Goal: Transaction & Acquisition: Purchase product/service

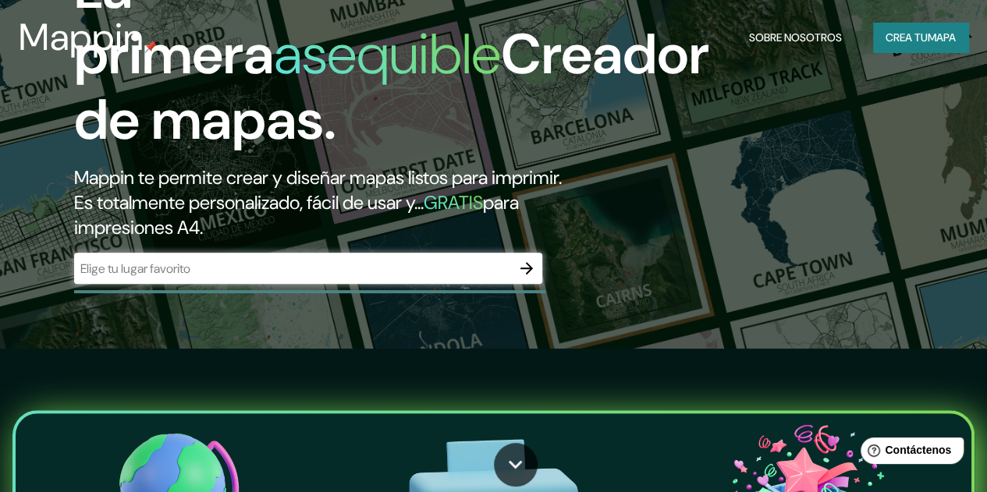
scroll to position [159, 0]
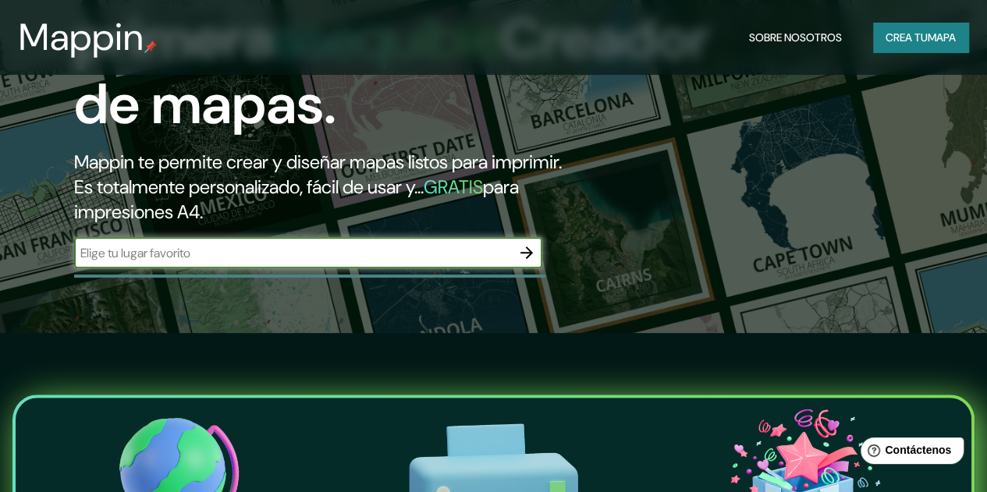
click at [332, 262] on input "text" at bounding box center [292, 253] width 437 height 18
type input "c"
type input "teatro dos [PERSON_NAME]"
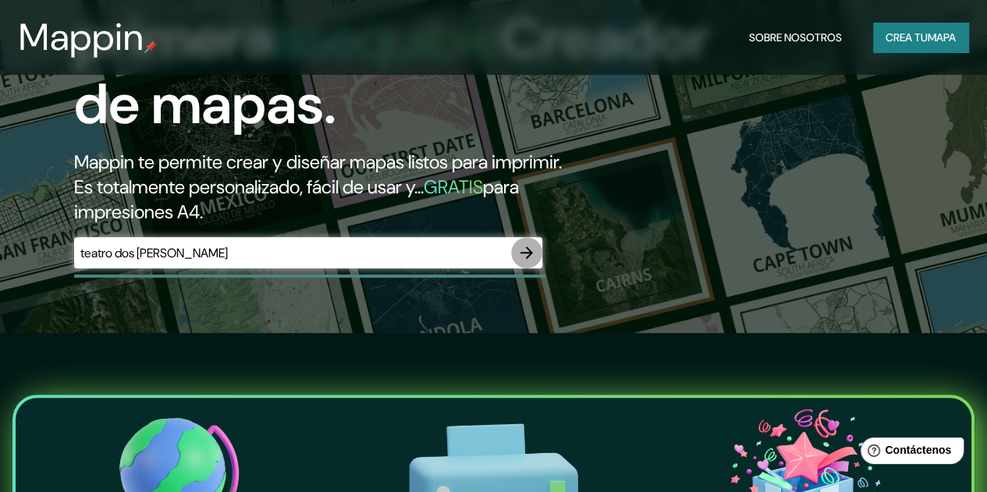
click at [538, 268] on button "button" at bounding box center [526, 252] width 31 height 31
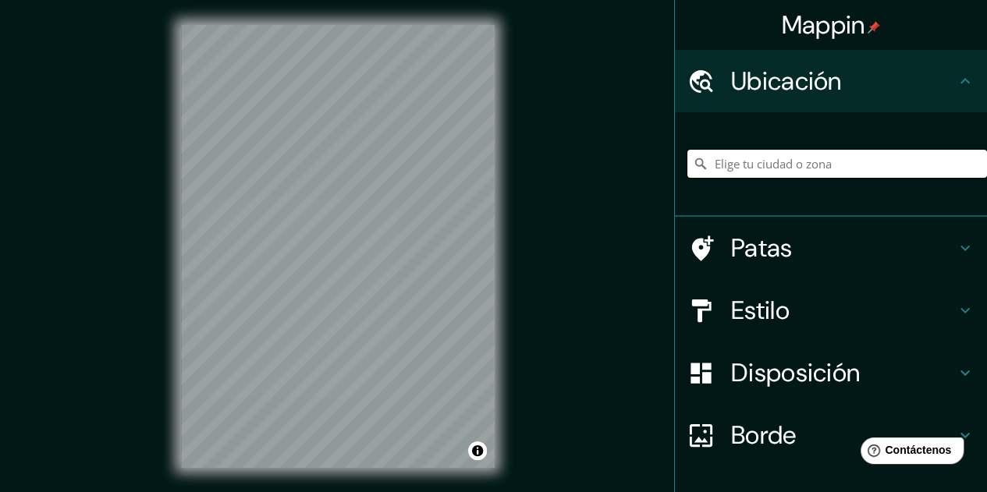
click at [784, 155] on input "Elige tu ciudad o zona" at bounding box center [836, 164] width 299 height 28
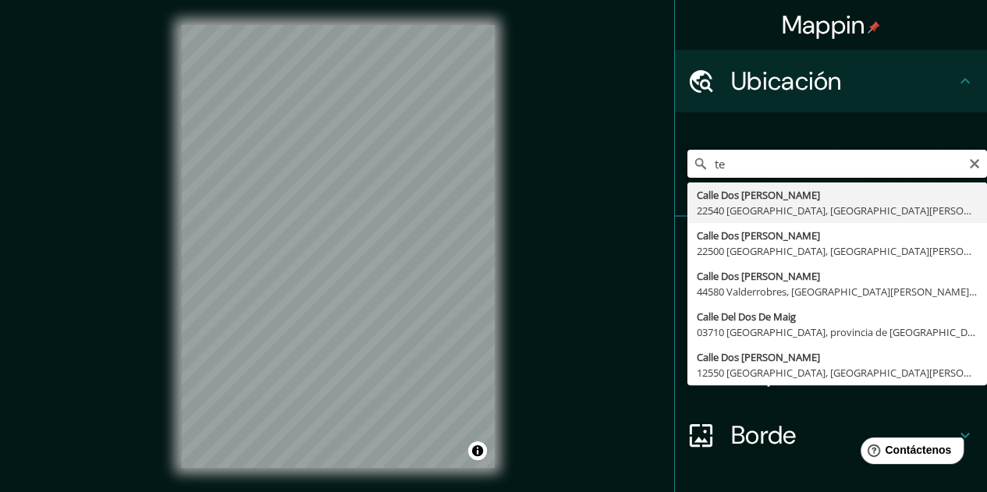
type input "t"
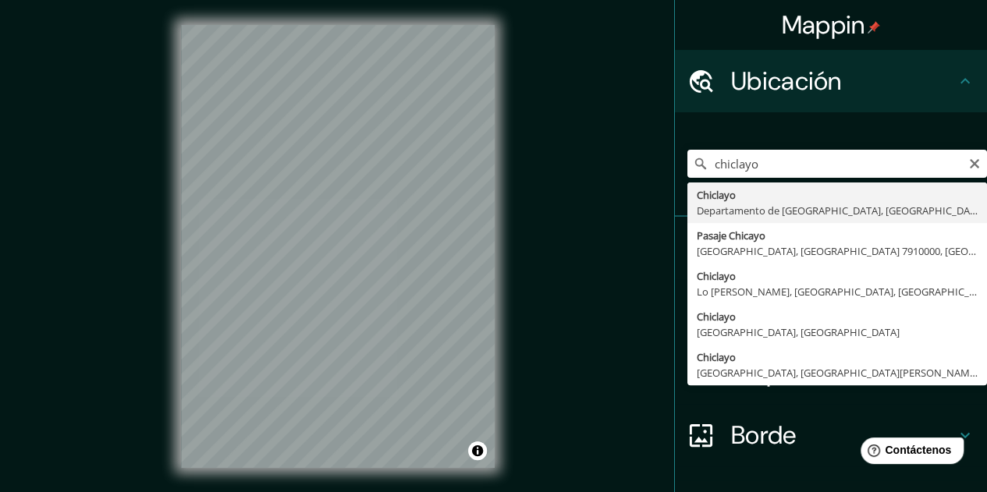
type input "Chiclayo, Departamento de [GEOGRAPHIC_DATA], [GEOGRAPHIC_DATA]"
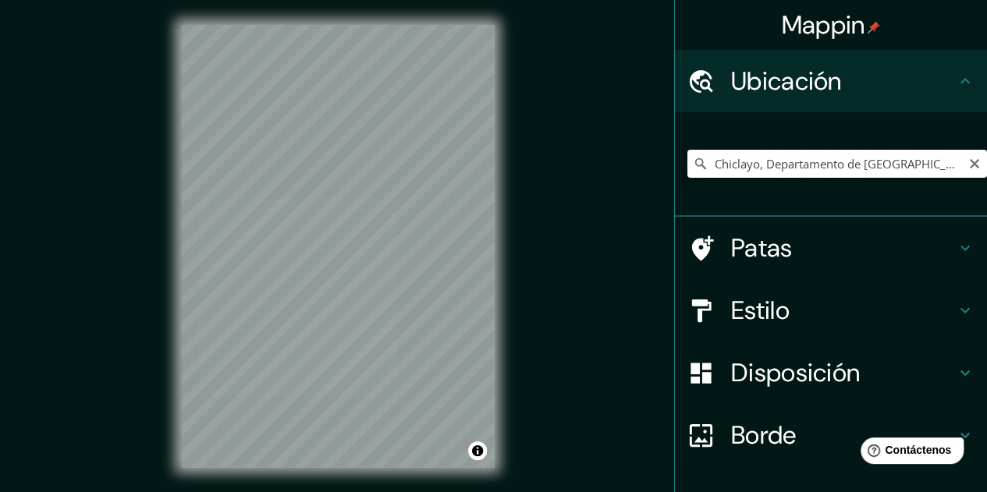
click at [769, 161] on input "Chiclayo, Departamento de [GEOGRAPHIC_DATA], [GEOGRAPHIC_DATA]" at bounding box center [836, 164] width 299 height 28
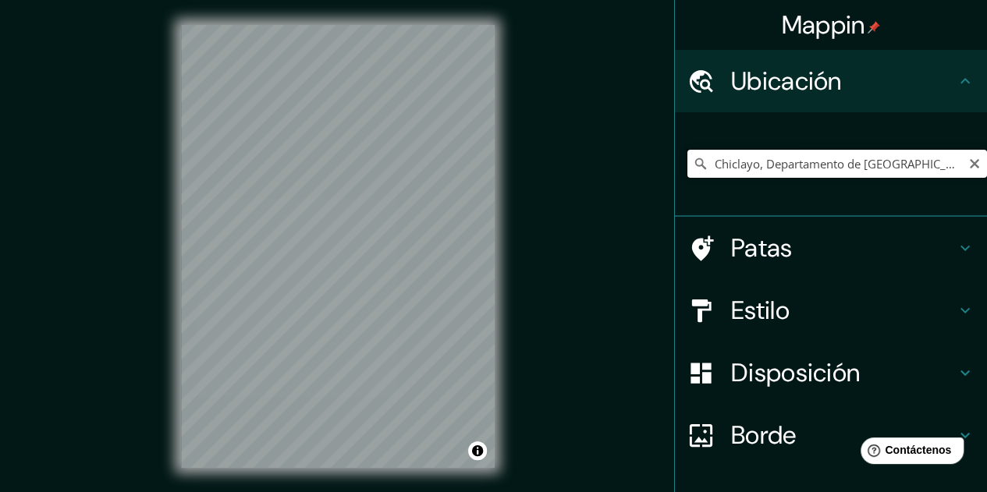
click at [769, 161] on input "Chiclayo, Departamento de [GEOGRAPHIC_DATA], [GEOGRAPHIC_DATA]" at bounding box center [836, 164] width 299 height 28
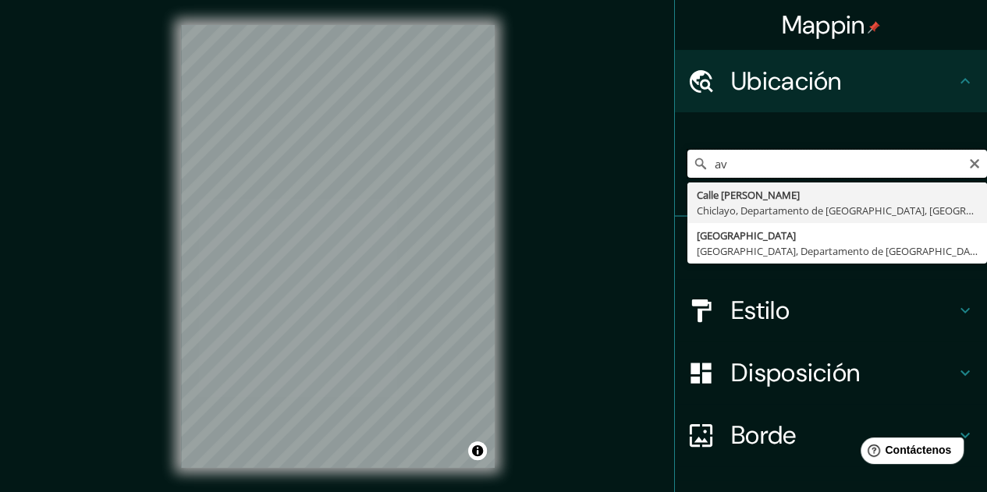
type input "a"
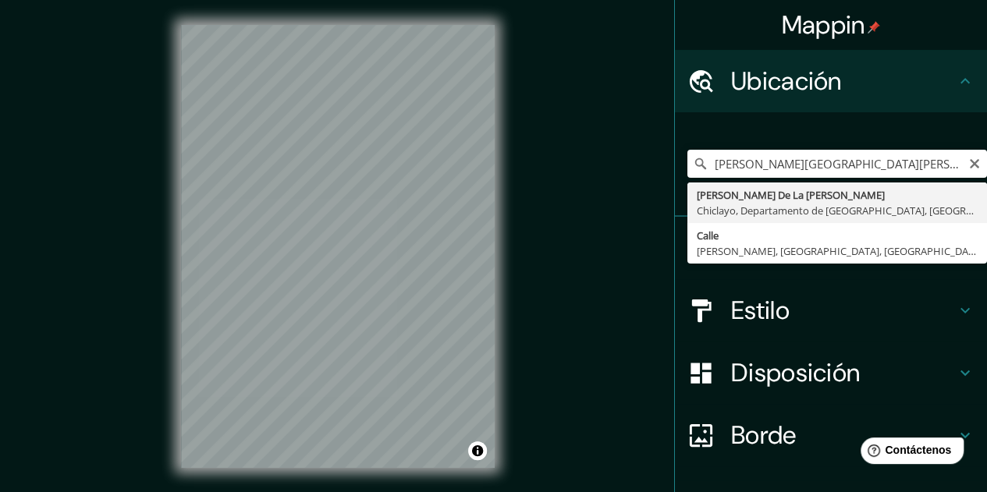
type input "[PERSON_NAME] De La [PERSON_NAME], [GEOGRAPHIC_DATA], [GEOGRAPHIC_DATA], [GEOGR…"
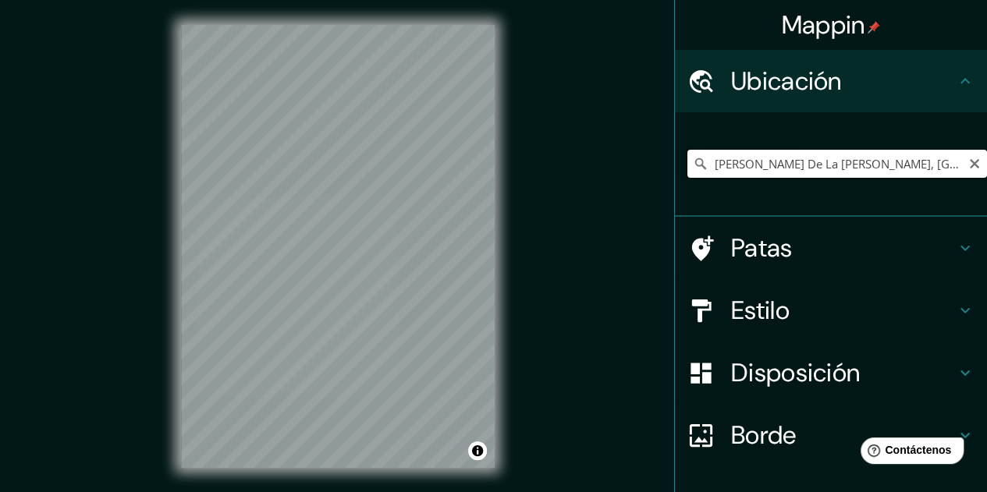
click at [852, 164] on input "[PERSON_NAME] De La [PERSON_NAME], [GEOGRAPHIC_DATA], [GEOGRAPHIC_DATA], [GEOGR…" at bounding box center [836, 164] width 299 height 28
click at [914, 168] on input "[PERSON_NAME] De La [PERSON_NAME], [GEOGRAPHIC_DATA], [GEOGRAPHIC_DATA], [GEOGR…" at bounding box center [836, 164] width 299 height 28
click at [693, 168] on icon at bounding box center [701, 164] width 16 height 16
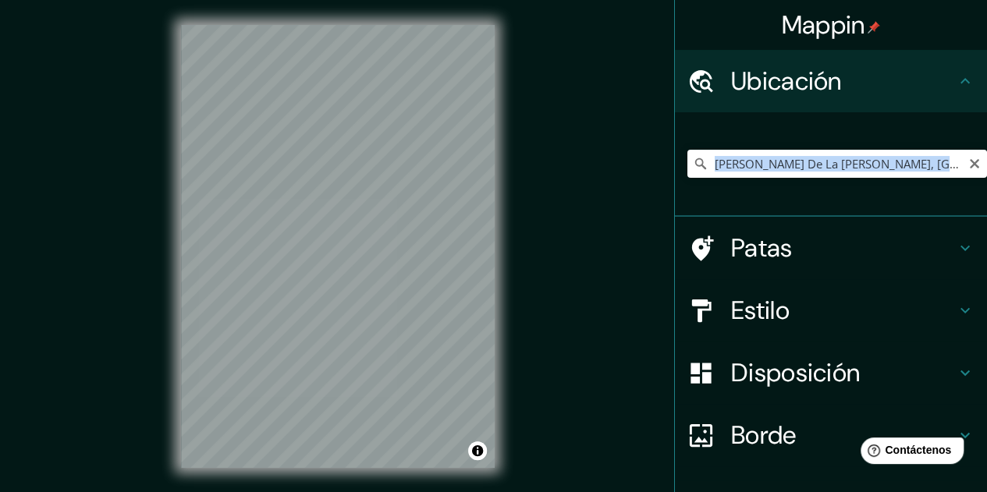
click at [693, 168] on icon at bounding box center [701, 164] width 16 height 16
click at [735, 164] on input "[PERSON_NAME] De La [PERSON_NAME], [GEOGRAPHIC_DATA], [GEOGRAPHIC_DATA], [GEOGR…" at bounding box center [836, 164] width 299 height 28
click at [968, 165] on icon "Claro" at bounding box center [974, 164] width 12 height 12
click at [841, 162] on input "Elige tu ciudad o zona" at bounding box center [836, 164] width 299 height 28
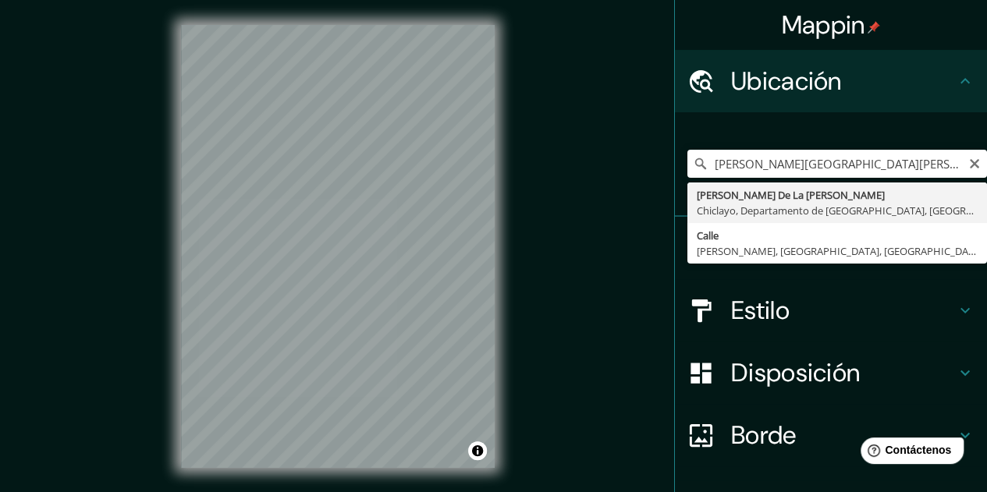
type input "[PERSON_NAME] De La [PERSON_NAME], [GEOGRAPHIC_DATA], [GEOGRAPHIC_DATA], [GEOGR…"
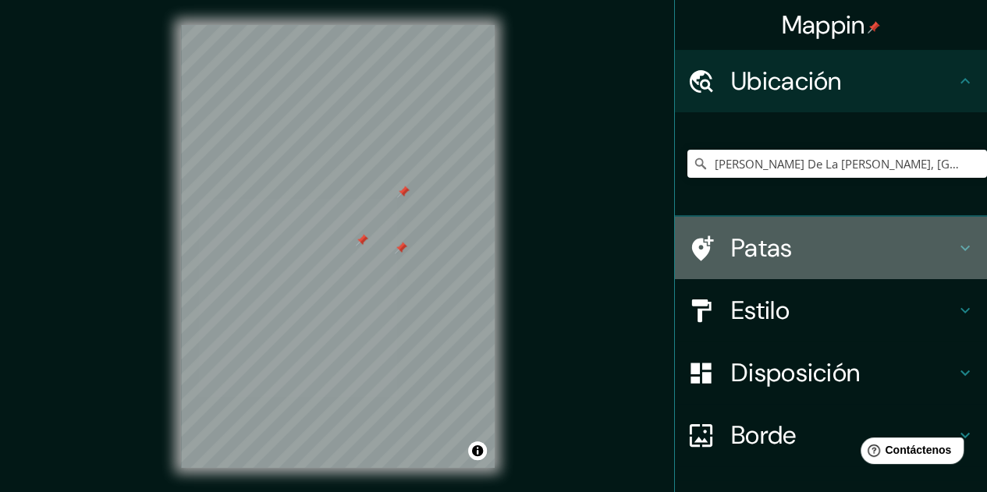
click at [787, 244] on h4 "Patas" at bounding box center [843, 247] width 225 height 31
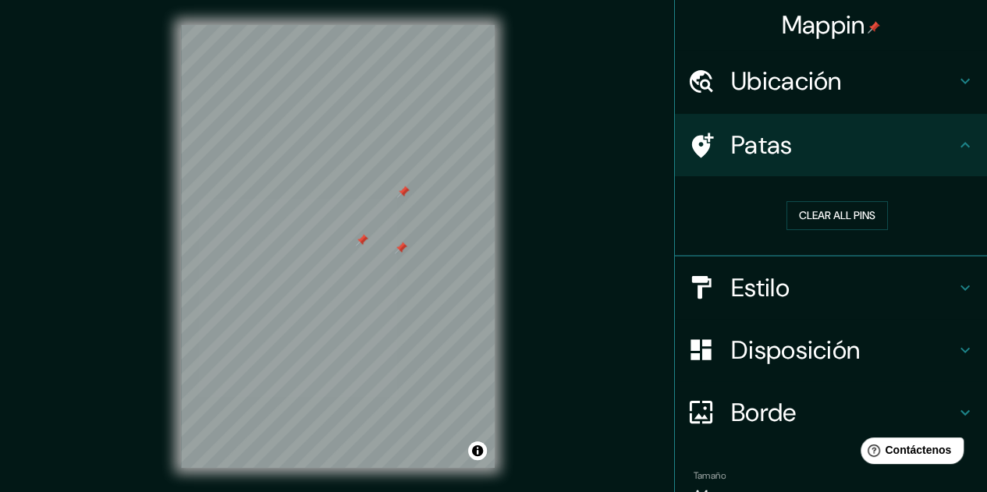
click at [764, 281] on font "Estilo" at bounding box center [760, 287] width 58 height 33
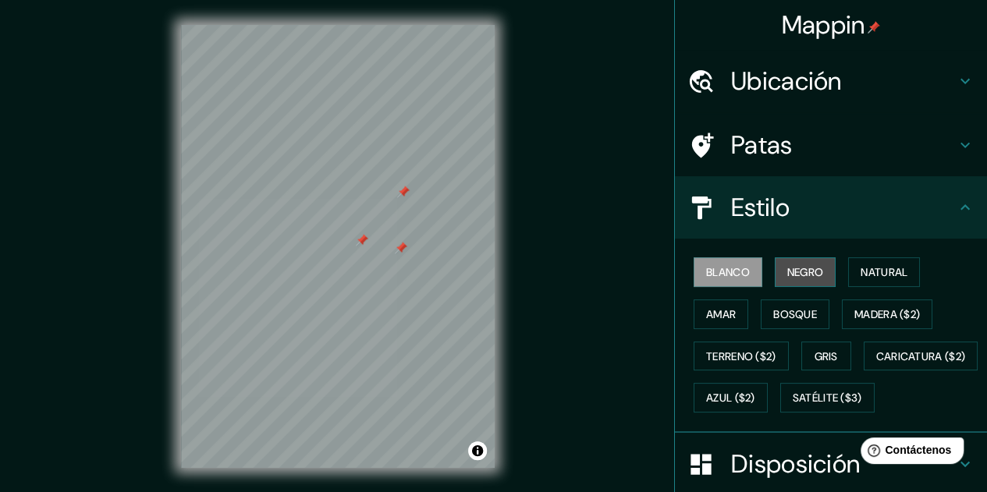
click at [795, 277] on font "Negro" at bounding box center [805, 272] width 37 height 14
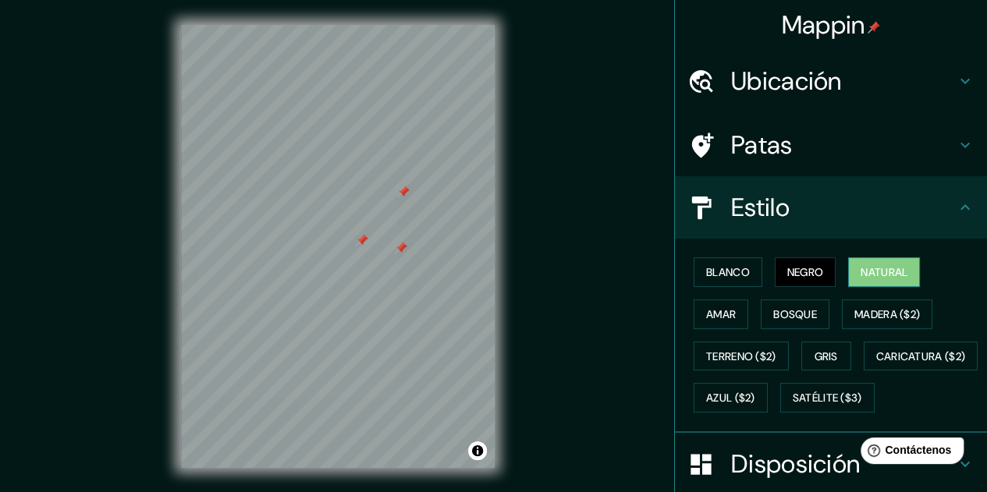
drag, startPoint x: 854, startPoint y: 288, endPoint x: 854, endPoint y: 272, distance: 15.6
click at [854, 272] on div "Blanco Negro Natural Amar Bosque Madera ($2) Terreno ($2) Gris Caricatura ($2) …" at bounding box center [836, 335] width 299 height 168
click at [860, 272] on font "Natural" at bounding box center [883, 272] width 47 height 14
click at [883, 312] on font "Madera ($2)" at bounding box center [887, 314] width 66 height 14
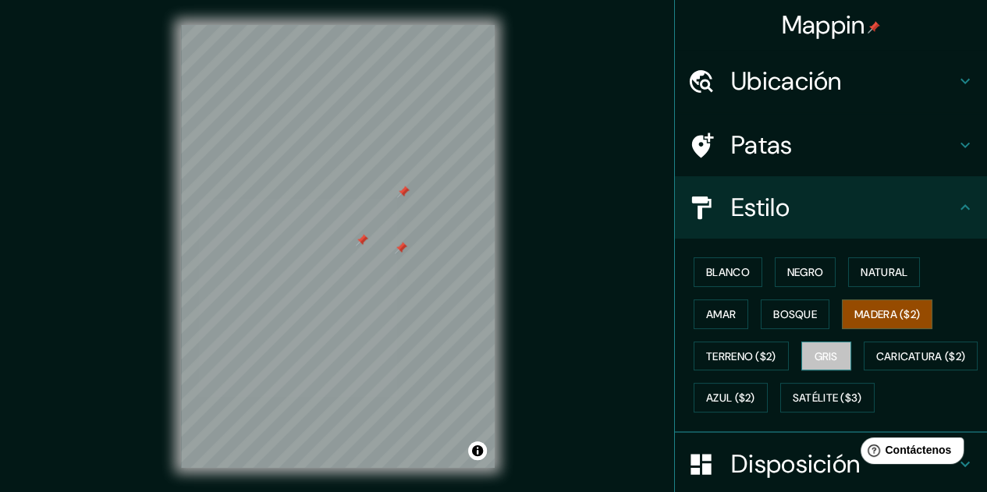
click at [819, 346] on font "Gris" at bounding box center [825, 356] width 23 height 20
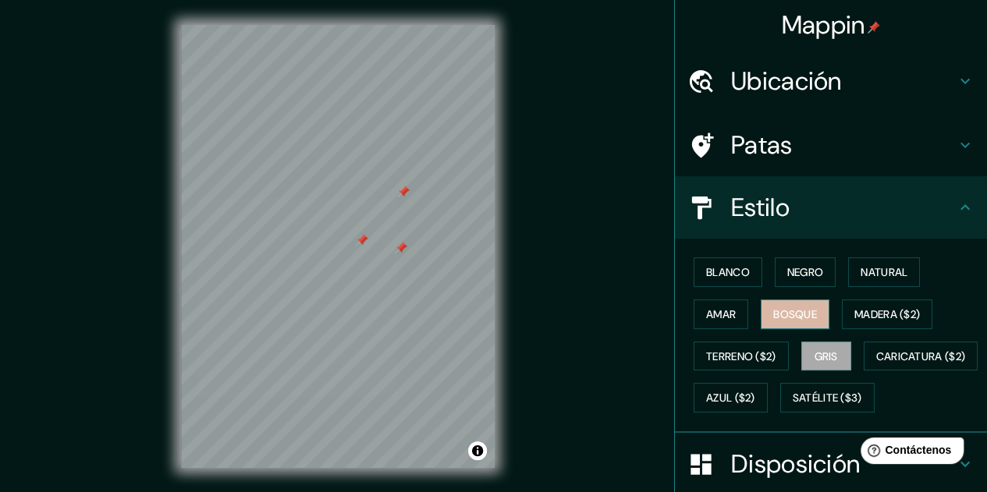
click at [796, 322] on font "Bosque" at bounding box center [795, 314] width 44 height 20
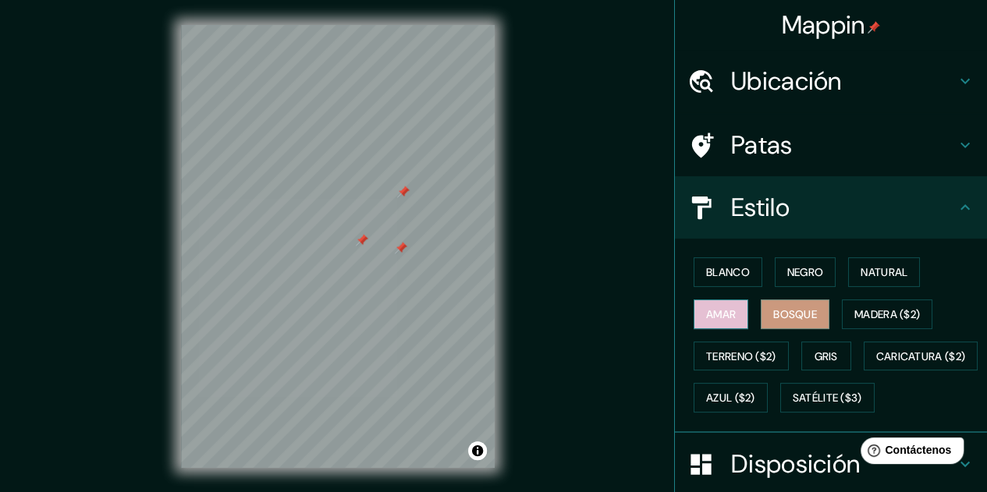
click at [713, 317] on font "Amar" at bounding box center [721, 314] width 30 height 14
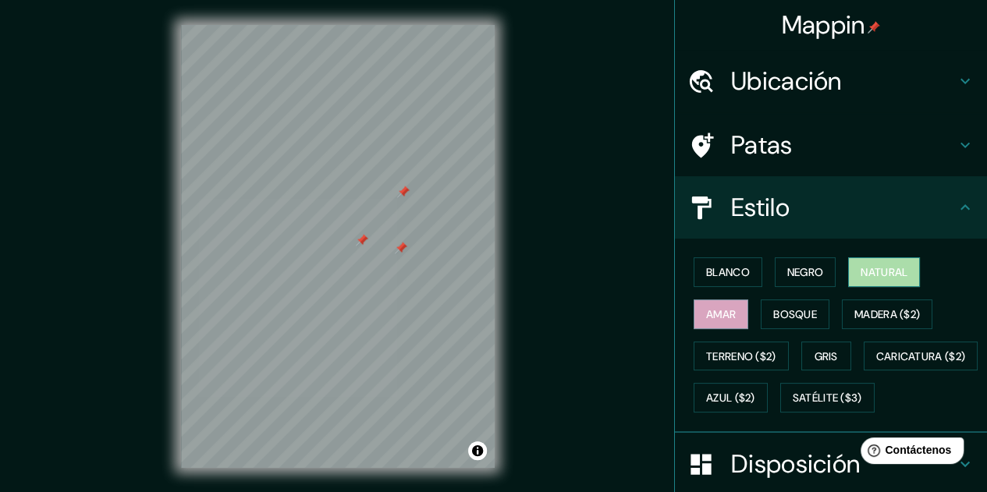
click at [875, 274] on font "Natural" at bounding box center [883, 272] width 47 height 14
drag, startPoint x: 497, startPoint y: 310, endPoint x: 586, endPoint y: 356, distance: 101.2
click at [586, 356] on div "Mappin Ubicación [PERSON_NAME][GEOGRAPHIC_DATA][PERSON_NAME], [GEOGRAPHIC_DATA]…" at bounding box center [493, 259] width 987 height 518
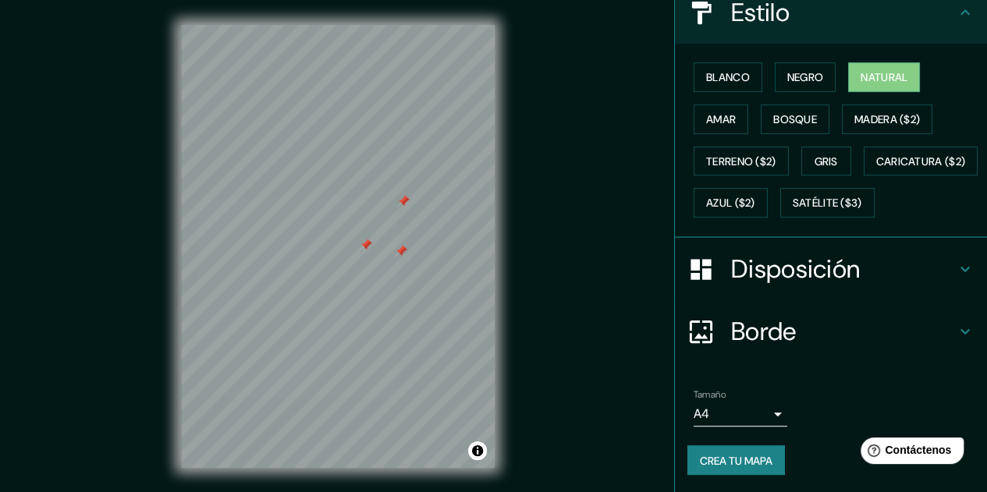
scroll to position [233, 0]
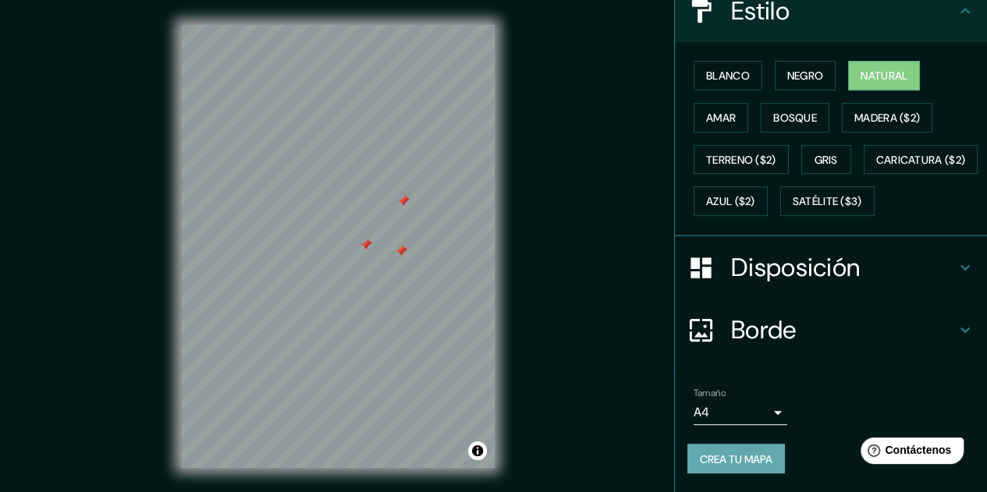
click at [749, 459] on font "Crea tu mapa" at bounding box center [736, 459] width 73 height 14
click at [749, 459] on div "Crea tu mapa" at bounding box center [830, 459] width 287 height 30
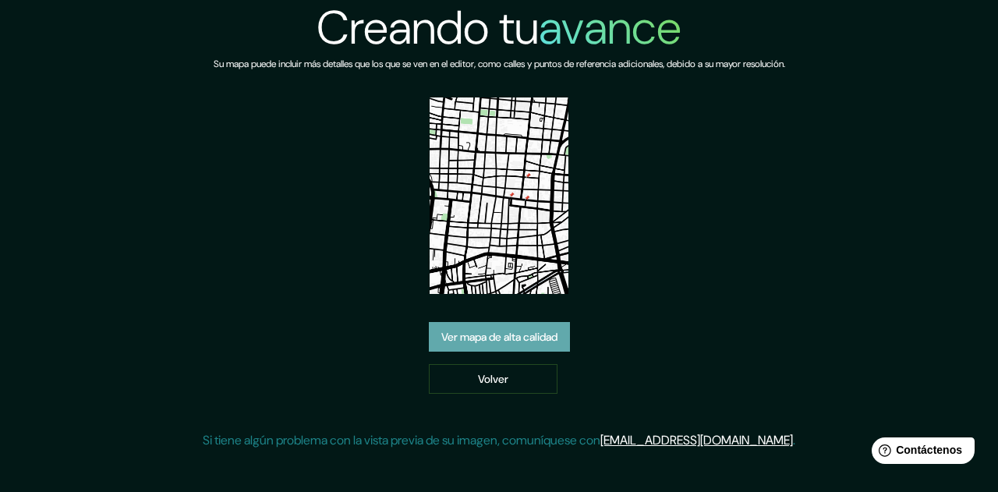
click at [528, 329] on font "Ver mapa de alta calidad" at bounding box center [499, 337] width 116 height 20
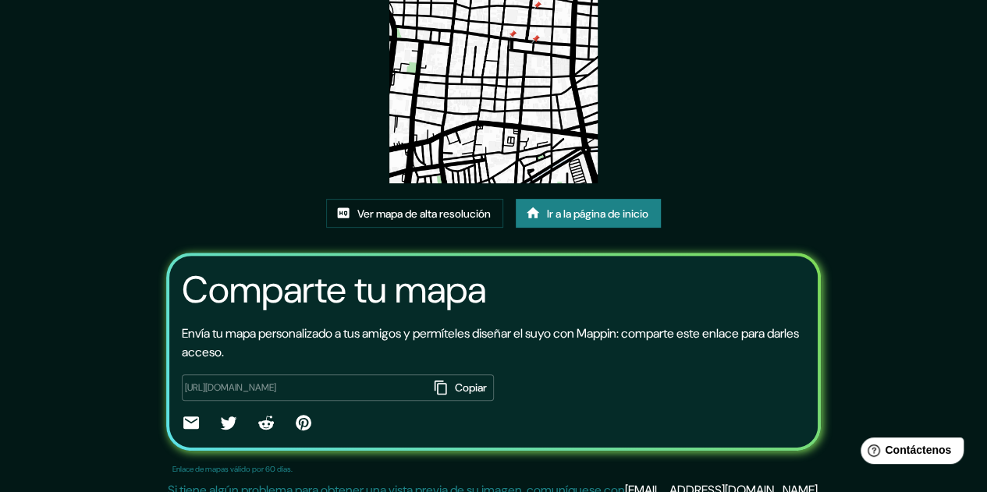
scroll to position [194, 0]
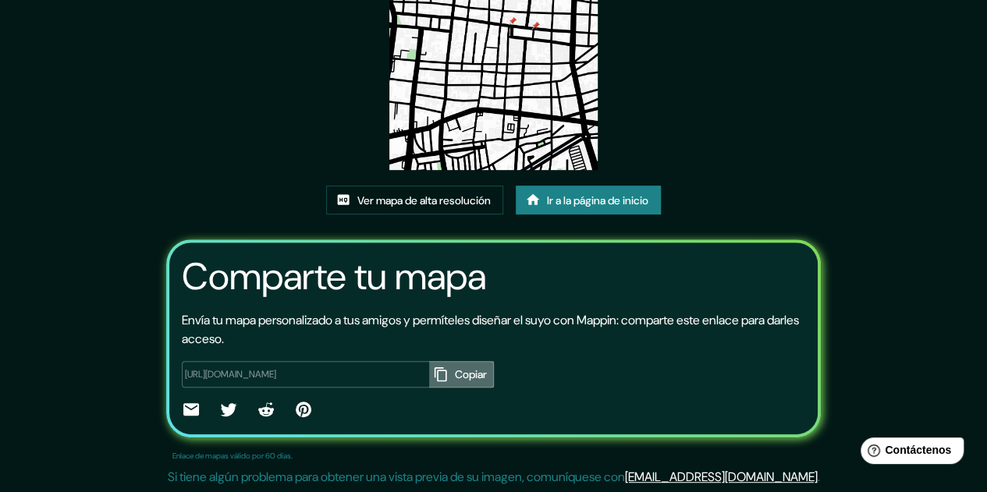
click at [433, 381] on icon "button" at bounding box center [441, 375] width 16 height 16
